Goal: Information Seeking & Learning: Learn about a topic

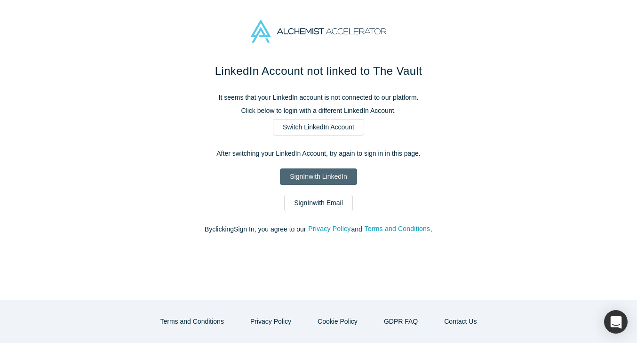
click at [326, 178] on link "Sign In with LinkedIn" at bounding box center [318, 176] width 77 height 16
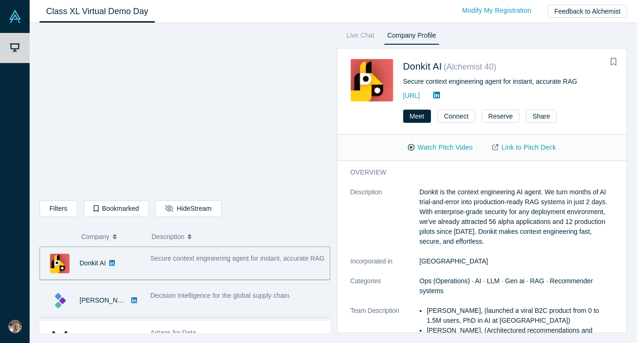
click at [181, 298] on span "Decision Intelligence for the global supply chain." at bounding box center [221, 296] width 141 height 8
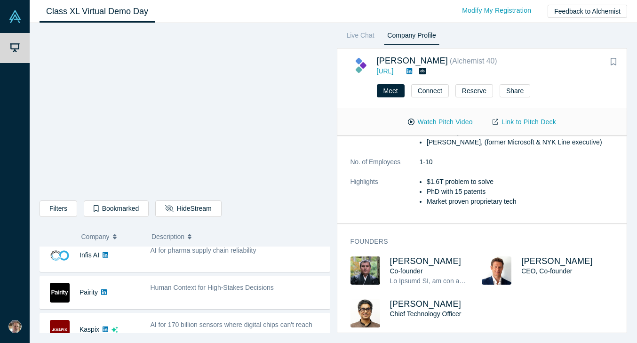
scroll to position [239, 0]
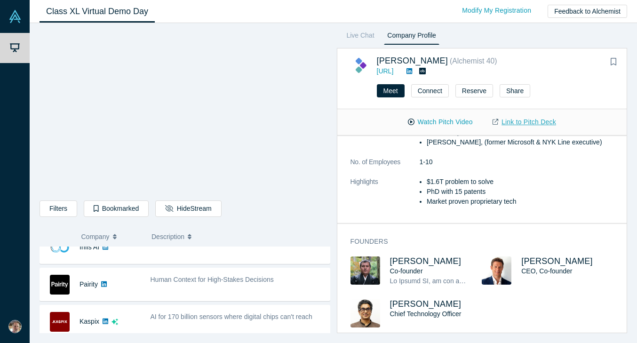
click at [522, 119] on link "Link to Pitch Deck" at bounding box center [524, 122] width 83 height 16
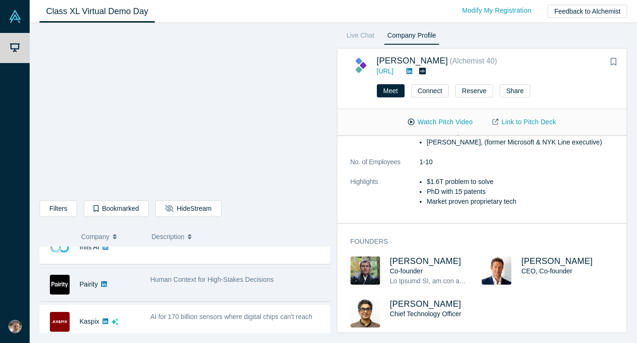
click at [160, 283] on span "Human Context for High-Stakes Decisions" at bounding box center [212, 280] width 123 height 8
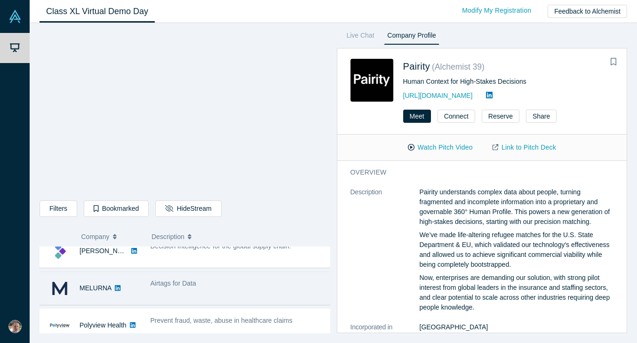
scroll to position [50, 0]
click at [194, 286] on span "Airtags for Data" at bounding box center [174, 283] width 46 height 8
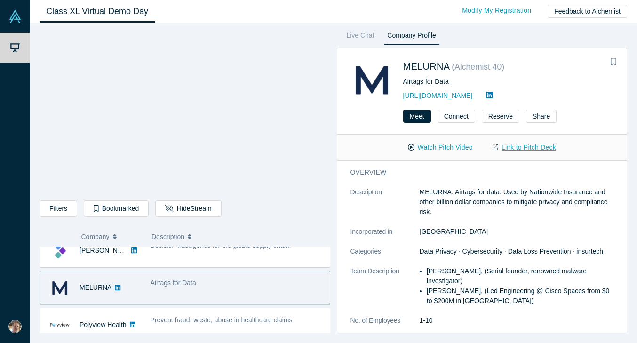
click at [530, 148] on link "Link to Pitch Deck" at bounding box center [524, 147] width 83 height 16
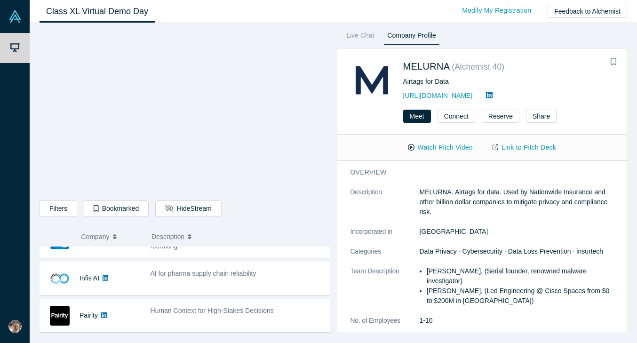
scroll to position [225, 0]
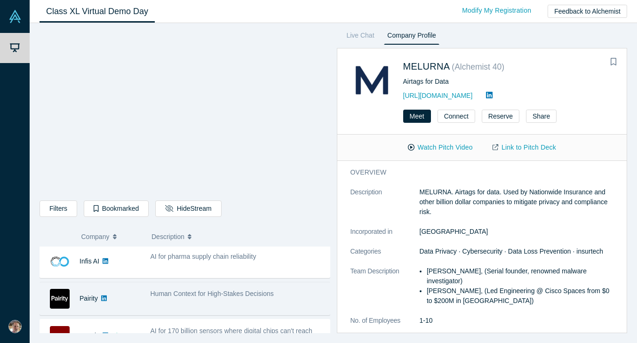
click at [219, 301] on div "Human Context for High-Stakes Decisions" at bounding box center [237, 299] width 184 height 30
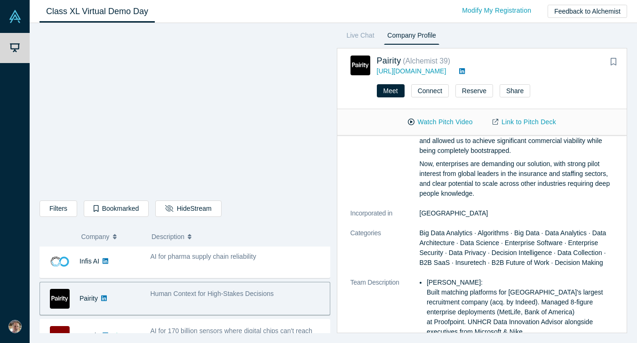
scroll to position [0, 0]
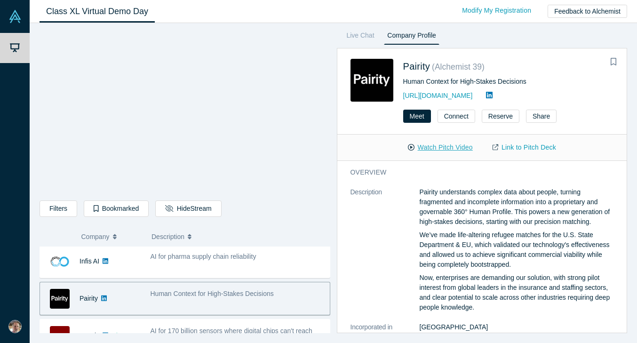
click at [441, 149] on button "Watch Pitch Video" at bounding box center [440, 147] width 85 height 16
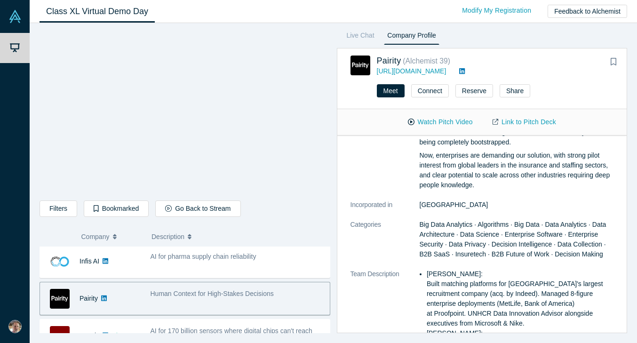
scroll to position [181, 0]
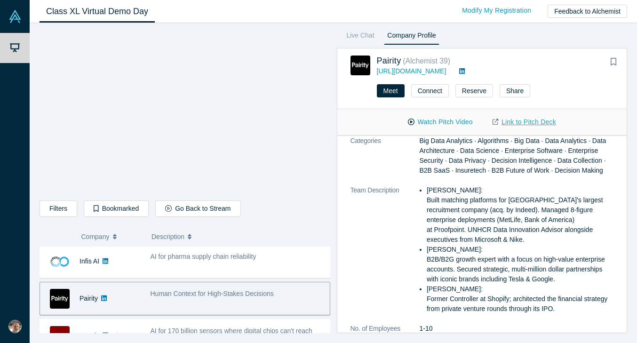
click at [516, 122] on link "Link to Pitch Deck" at bounding box center [524, 122] width 83 height 16
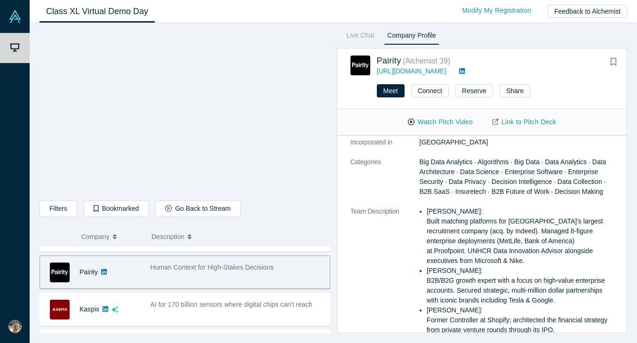
scroll to position [160, 0]
